Goal: Information Seeking & Learning: Learn about a topic

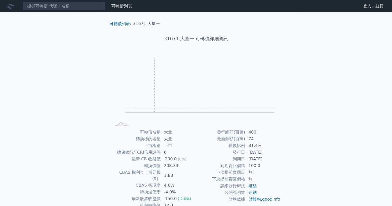
scroll to position [33, 0]
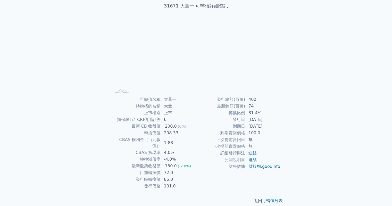
drag, startPoint x: 251, startPoint y: 120, endPoint x: 265, endPoint y: 121, distance: 14.4
click at [265, 121] on td "[DATE]" at bounding box center [262, 119] width 35 height 7
drag, startPoint x: 248, startPoint y: 126, endPoint x: 272, endPoint y: 126, distance: 24.0
click at [272, 126] on td "[DATE]" at bounding box center [262, 126] width 35 height 7
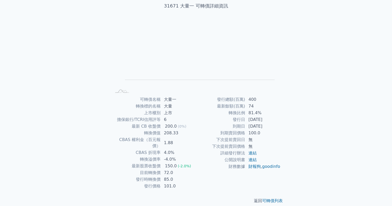
click at [272, 126] on td "2024-11-08" at bounding box center [262, 126] width 35 height 7
drag, startPoint x: 161, startPoint y: 134, endPoint x: 181, endPoint y: 134, distance: 19.3
click at [181, 134] on td "208.33" at bounding box center [178, 133] width 35 height 7
drag, startPoint x: 164, startPoint y: 140, endPoint x: 186, endPoint y: 141, distance: 21.4
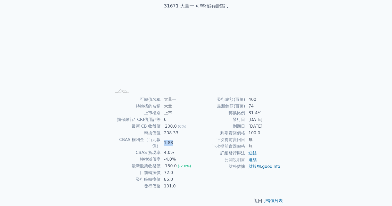
click at [186, 141] on td "1.88" at bounding box center [178, 142] width 35 height 13
click at [186, 142] on td "1.88" at bounding box center [178, 142] width 35 height 13
drag, startPoint x: 162, startPoint y: 175, endPoint x: 175, endPoint y: 175, distance: 12.9
click at [175, 176] on td "85.0" at bounding box center [178, 179] width 35 height 7
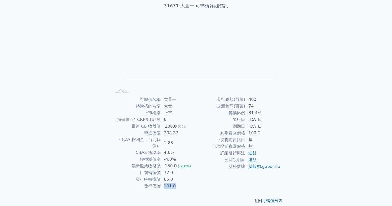
drag, startPoint x: 164, startPoint y: 181, endPoint x: 180, endPoint y: 179, distance: 16.6
click at [180, 183] on td "101.0" at bounding box center [178, 186] width 35 height 7
click at [167, 169] on td "72.0" at bounding box center [178, 172] width 35 height 7
drag, startPoint x: 163, startPoint y: 166, endPoint x: 174, endPoint y: 167, distance: 11.4
click at [174, 169] on td "72.0" at bounding box center [178, 172] width 35 height 7
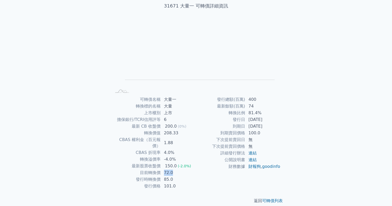
click at [174, 169] on td "72.0" at bounding box center [178, 172] width 35 height 7
drag, startPoint x: 163, startPoint y: 168, endPoint x: 175, endPoint y: 167, distance: 11.9
click at [175, 169] on td "72.0" at bounding box center [178, 172] width 35 height 7
click at [0, 60] on div "可轉債列表 財務數據 可轉債列表 財務數據 登入／註冊 登入／註冊 可轉債列表 › 31671 大量一 31671 大量一 可轉債詳細資訊 Zoom Out …" at bounding box center [196, 89] width 392 height 245
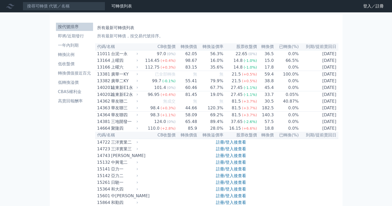
scroll to position [814, 0]
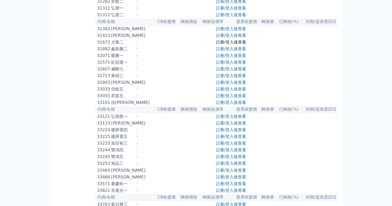
click at [228, 45] on link "註冊/登入後查看" at bounding box center [231, 42] width 30 height 5
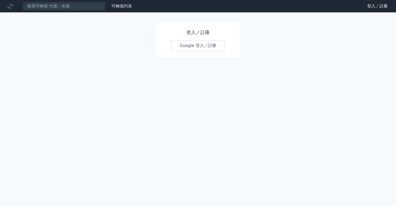
click at [216, 44] on link "Google 登入／註冊" at bounding box center [198, 45] width 54 height 11
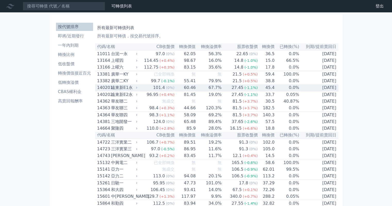
scroll to position [820, 0]
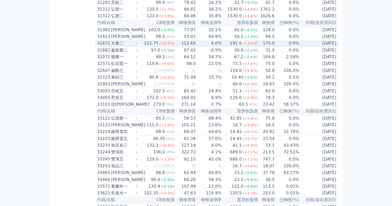
click at [123, 46] on div "大量二" at bounding box center [123, 43] width 25 height 6
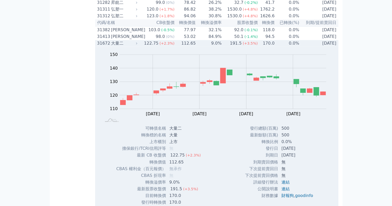
scroll to position [880, 0]
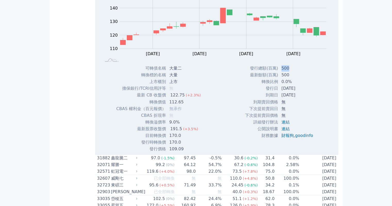
drag, startPoint x: 278, startPoint y: 128, endPoint x: 289, endPoint y: 128, distance: 11.9
click at [289, 72] on tr "發行總額(百萬) 500" at bounding box center [281, 68] width 72 height 7
click at [289, 72] on td "500" at bounding box center [297, 68] width 39 height 7
